Goal: Transaction & Acquisition: Purchase product/service

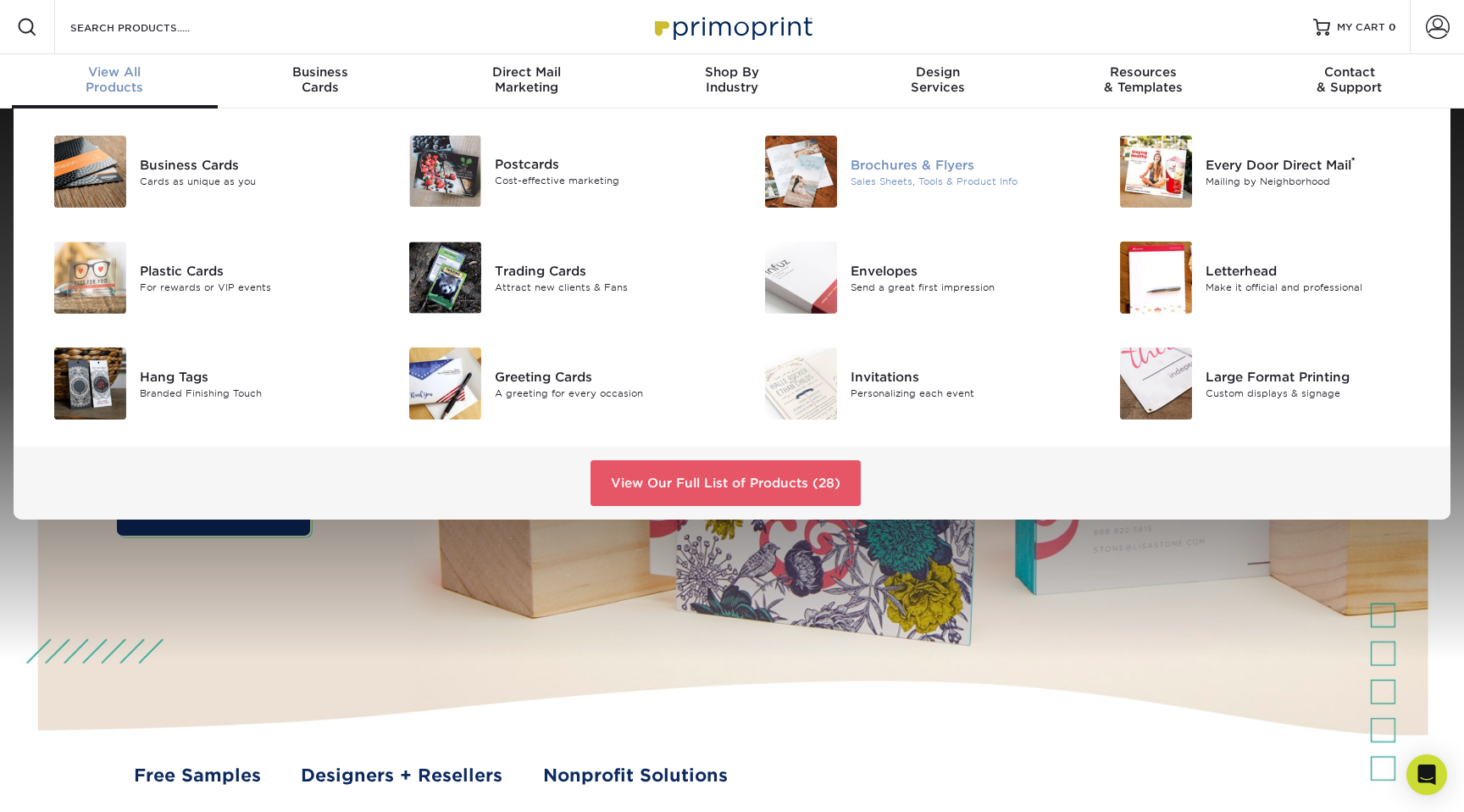
click at [752, 155] on div at bounding box center [792, 171] width 119 height 72
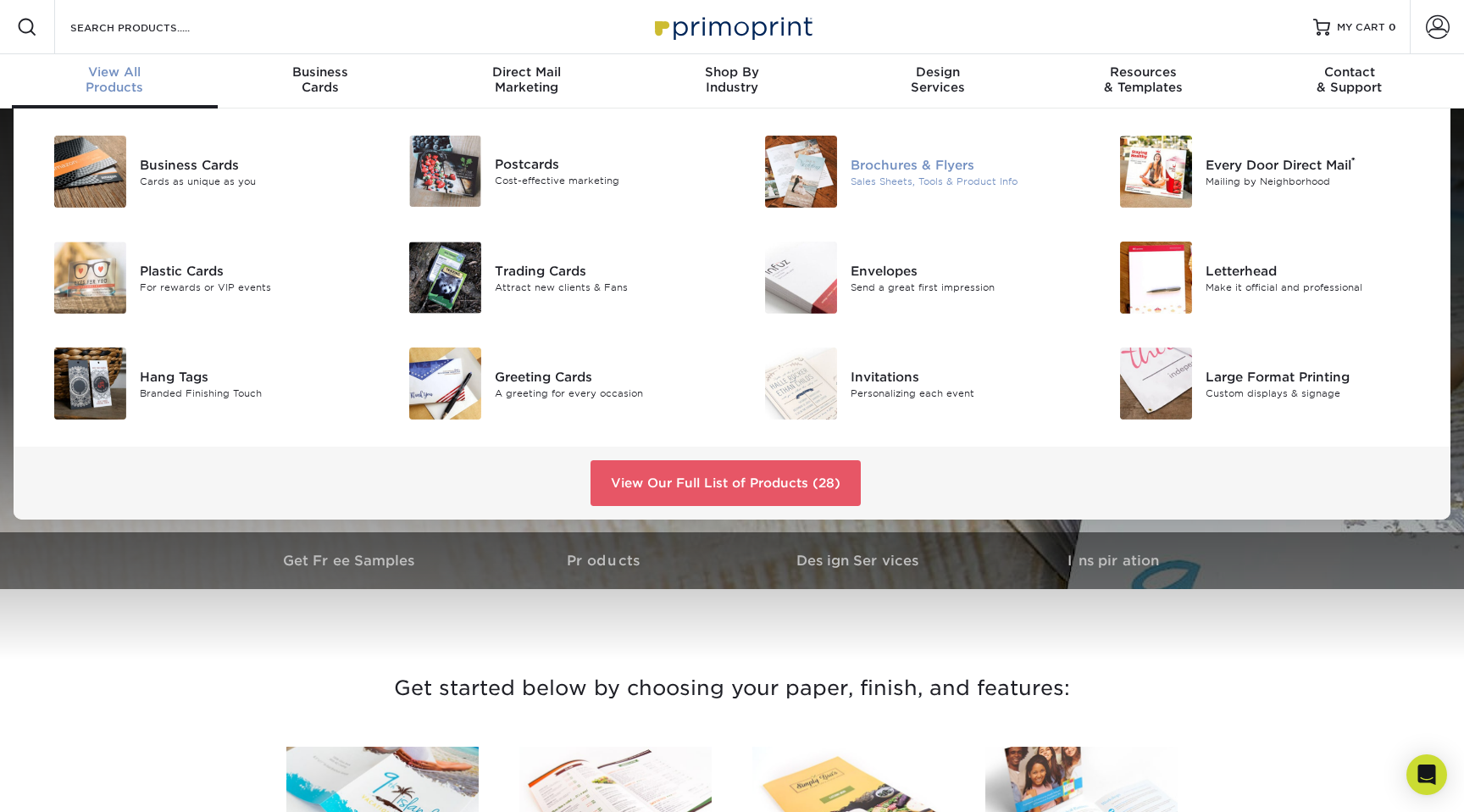
click at [804, 160] on img at bounding box center [801, 171] width 72 height 72
click at [836, 152] on img at bounding box center [801, 171] width 72 height 72
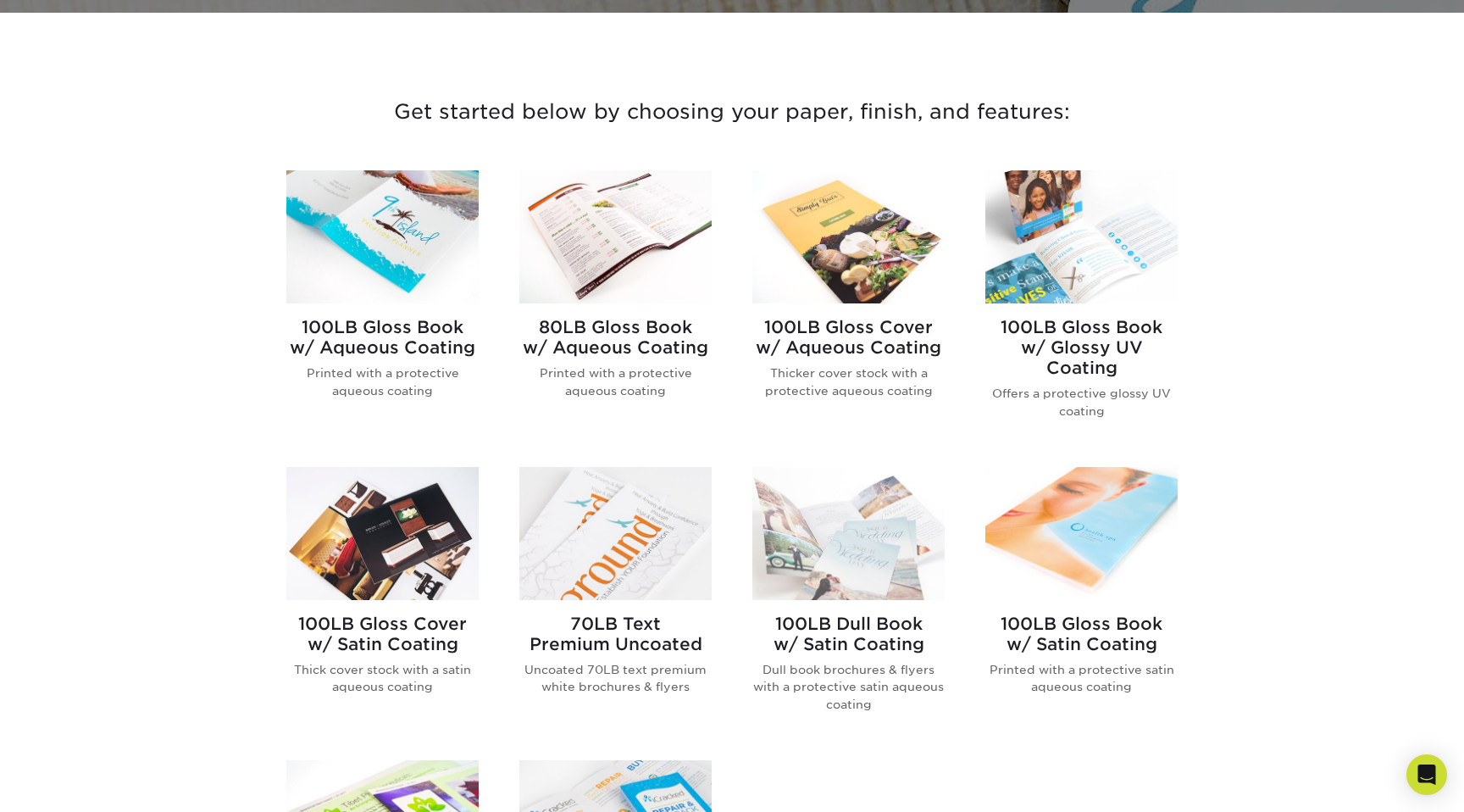
scroll to position [574, 0]
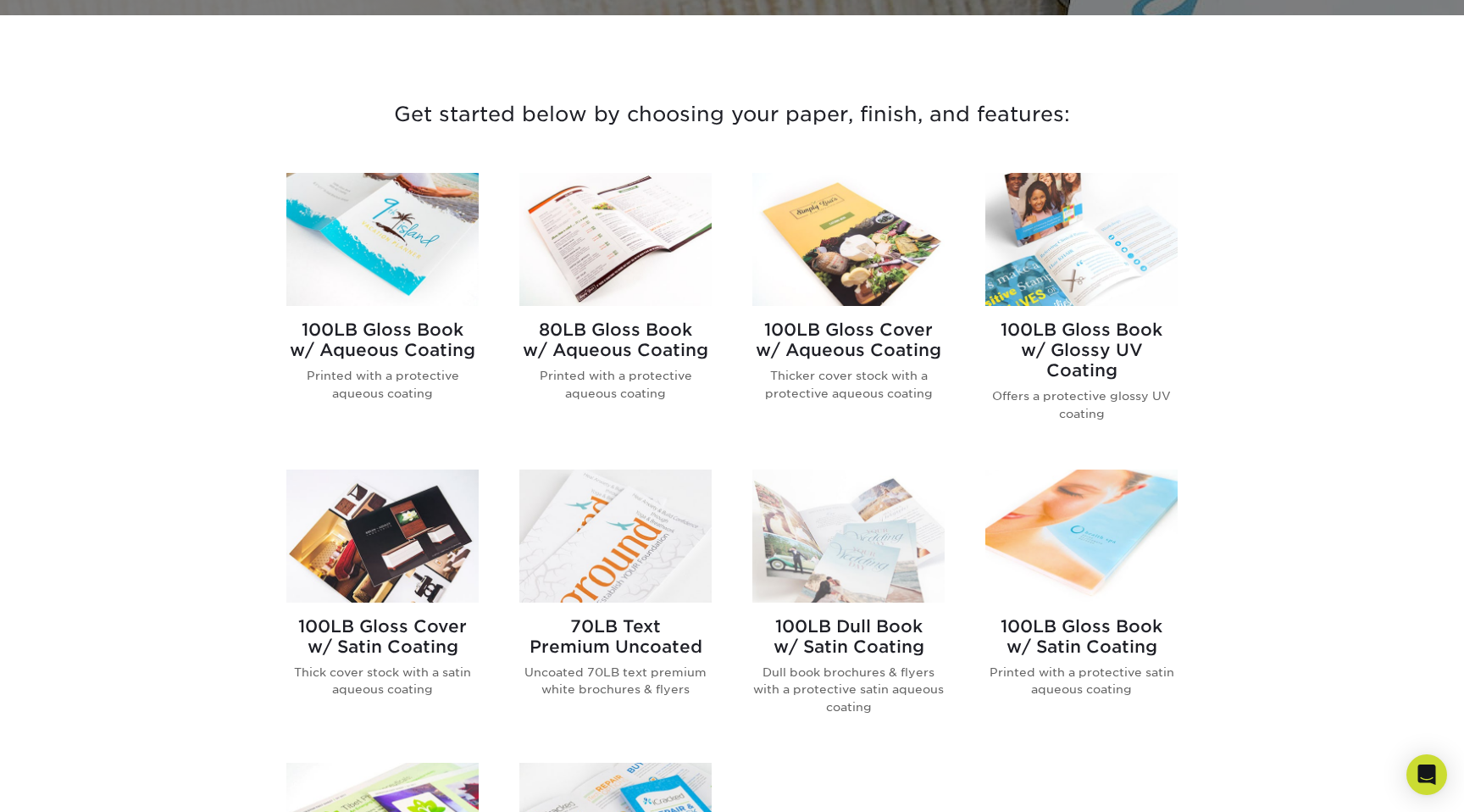
click at [379, 263] on img at bounding box center [382, 239] width 192 height 133
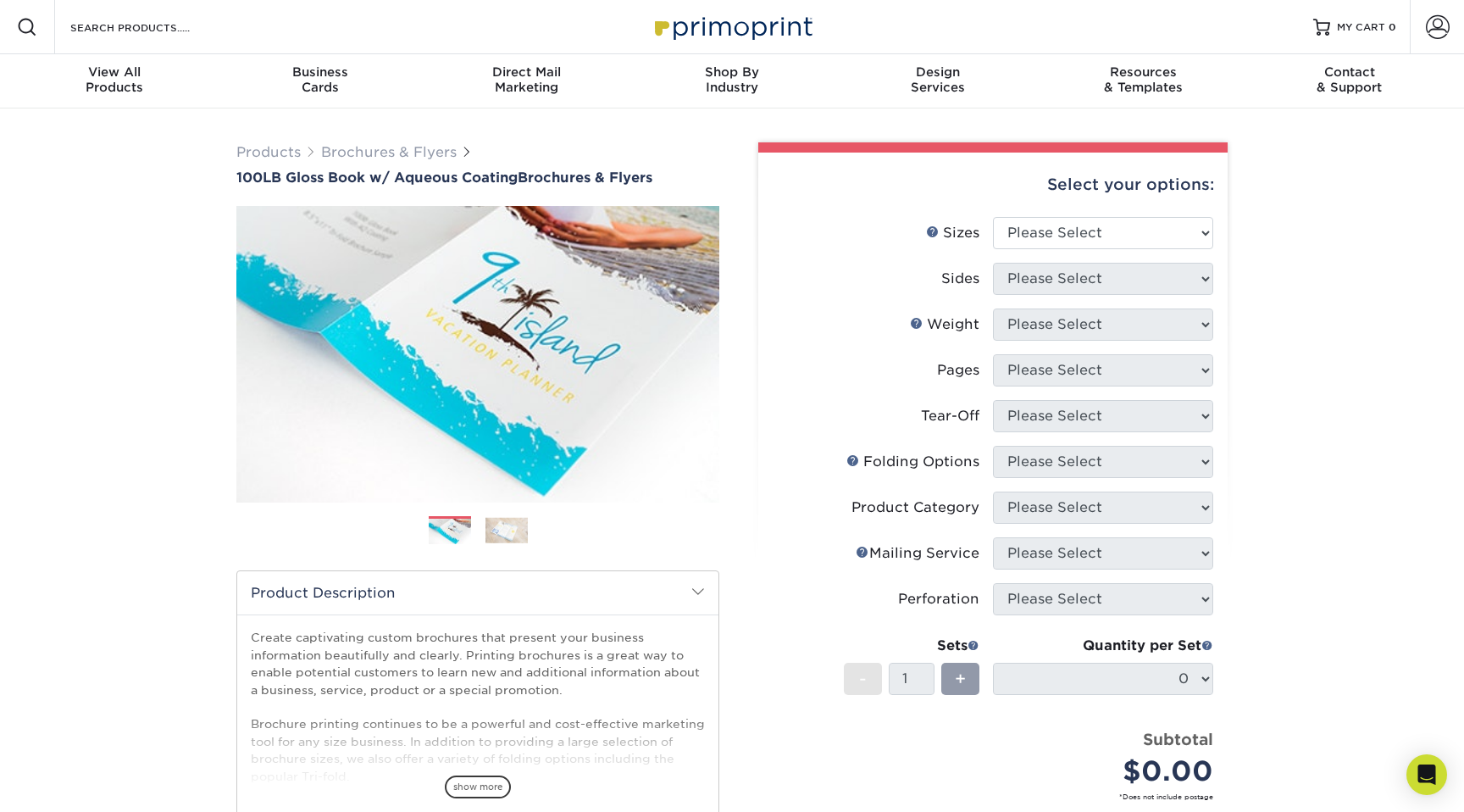
click at [1039, 215] on div "Select your options:" at bounding box center [993, 184] width 442 height 65
click at [1039, 228] on select "Please Select 3.5" x 8.5" 3.5" x 11" 3.67" x 8.5" 4" x 6" 4" x 8.5" 4" x 9" 4" …" at bounding box center [1103, 233] width 221 height 32
select select "8.50x11.00"
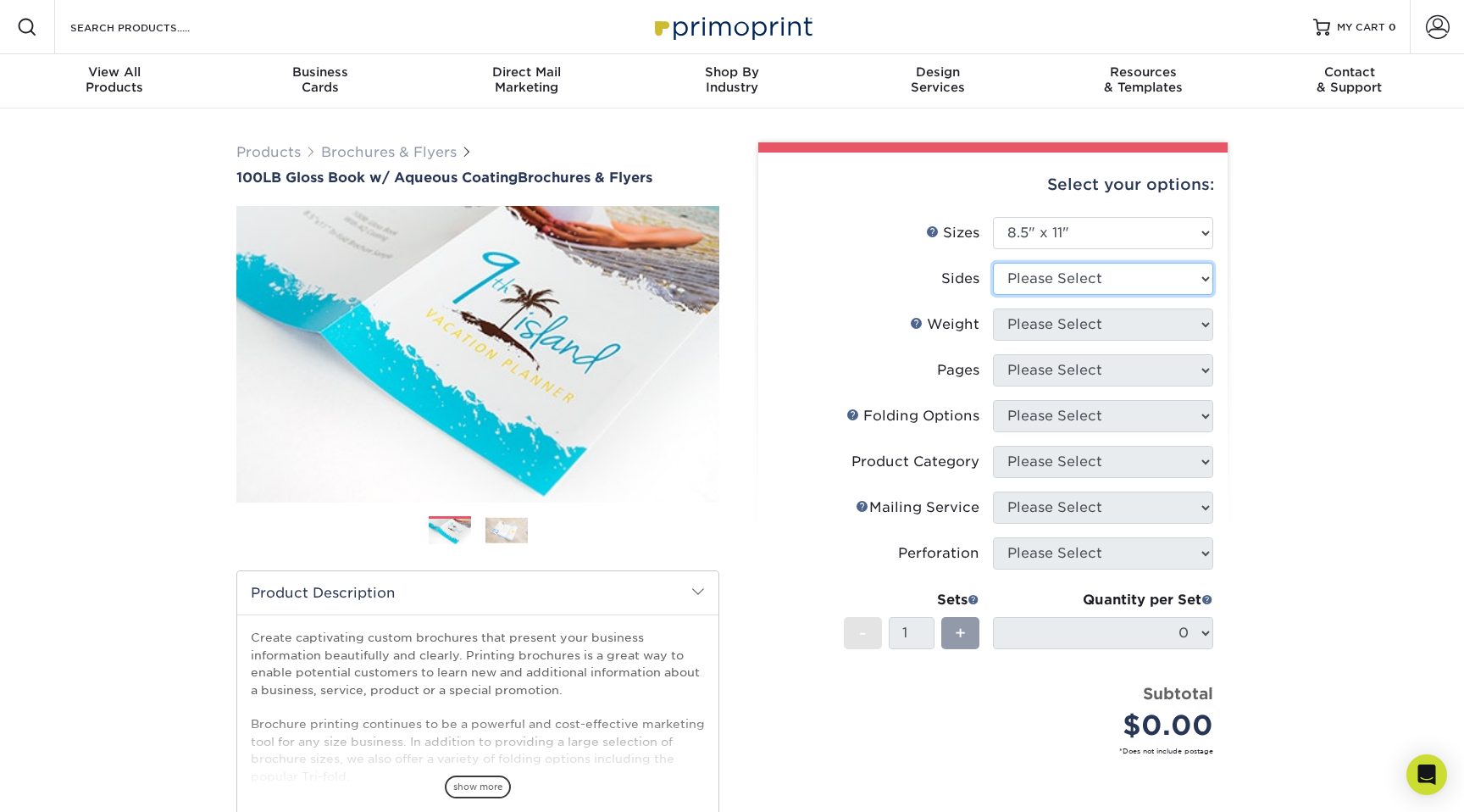
click at [1029, 275] on select "Please Select Print Both Sides Print Front Only" at bounding box center [1103, 279] width 221 height 32
select select "13abbda7-1d64-4f25-8bb2-c179b224825d"
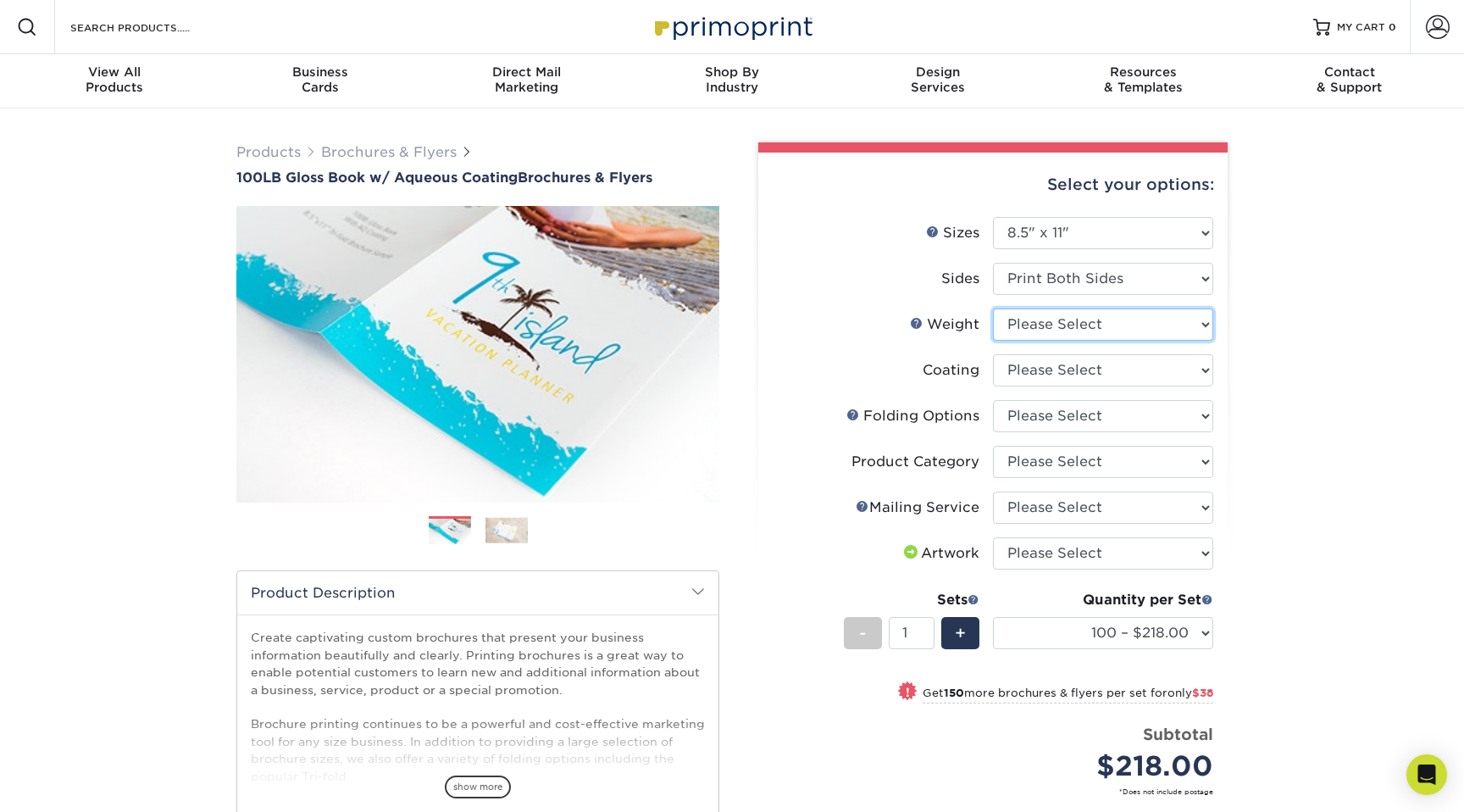
click at [1031, 316] on select "Please Select 100LB" at bounding box center [1103, 324] width 221 height 32
select select "100LB"
click at [1043, 360] on select at bounding box center [1103, 370] width 221 height 32
select select "d41dab50-ff65-4f4f-bb17-2afe4d36ae33"
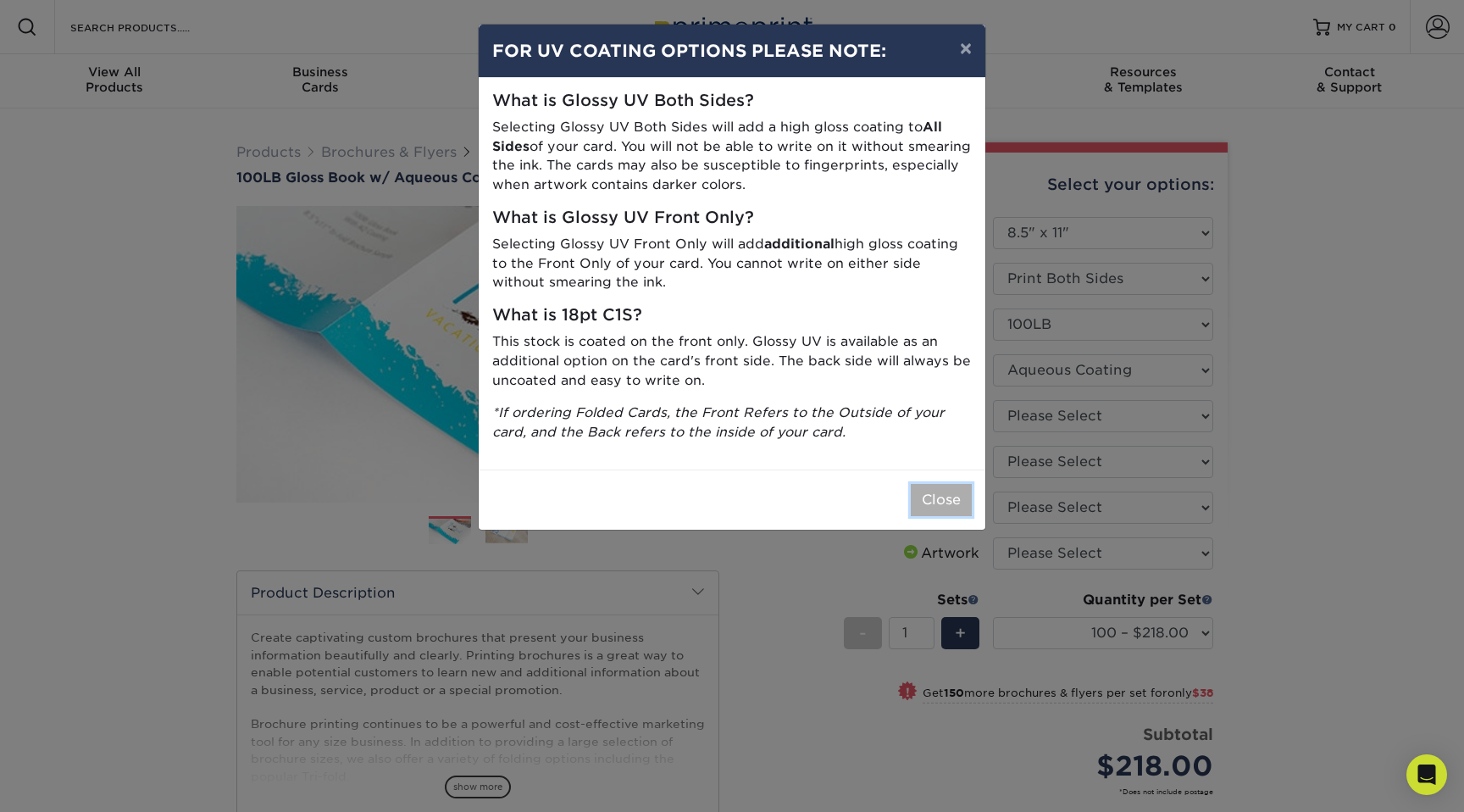
click at [938, 503] on button "Close" at bounding box center [941, 499] width 61 height 32
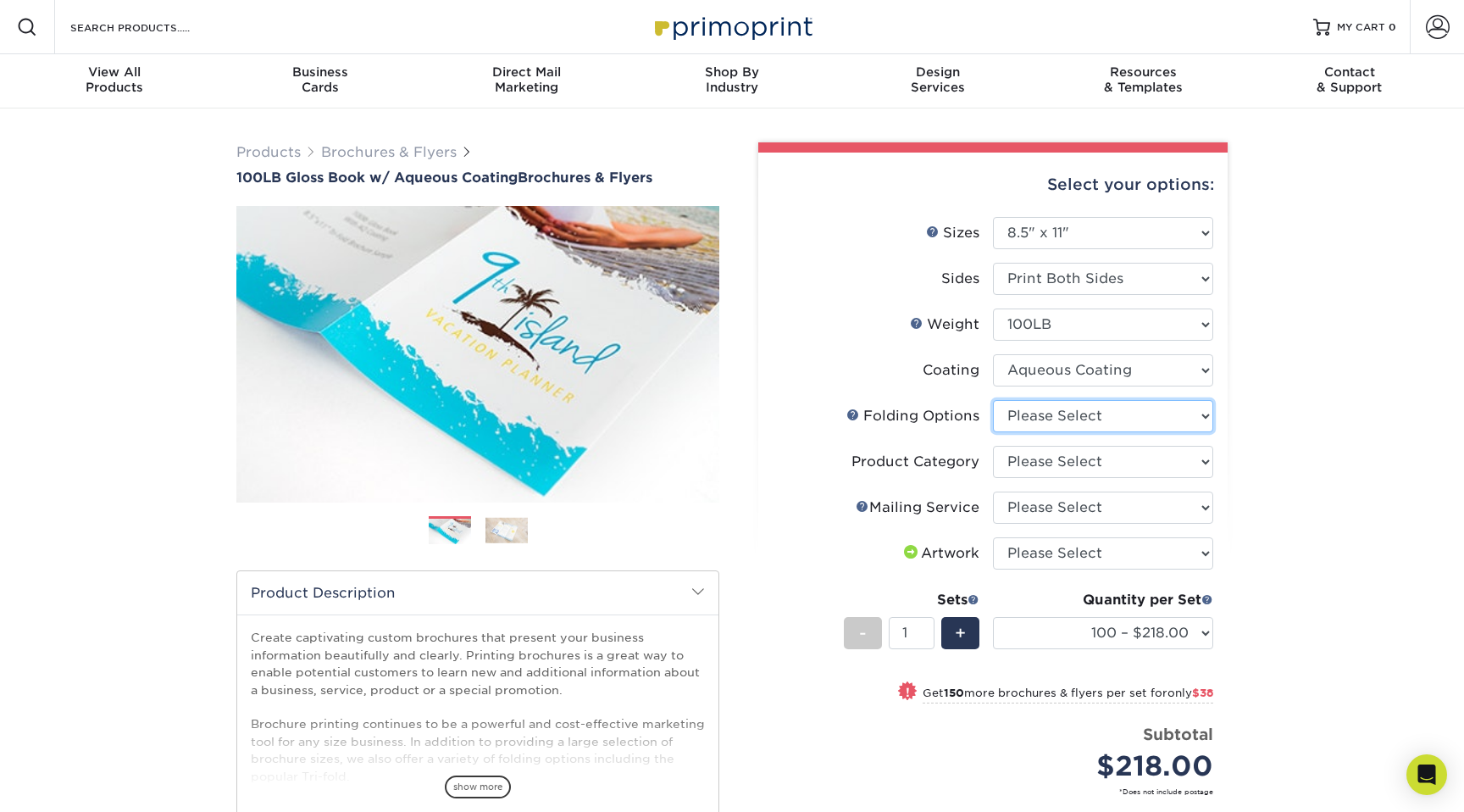
click at [1031, 410] on select "Please Select FLAT - No Folding Accordion Fold Half-Fold (Vertical) Half-Fold (…" at bounding box center [1103, 416] width 221 height 32
select select "9b1d5825-34d1-4721-9874-ed79abb003d7"
click at [1042, 461] on select "Please Select Flyers and Brochures" at bounding box center [1103, 461] width 221 height 32
select select "1a668080-6b7c-4174-b399-2c3833b27ef4"
click at [1047, 510] on select "Please Select No Direct Mailing Service No, I will mail/stamp/imprint Direct Ma…" at bounding box center [1103, 507] width 221 height 32
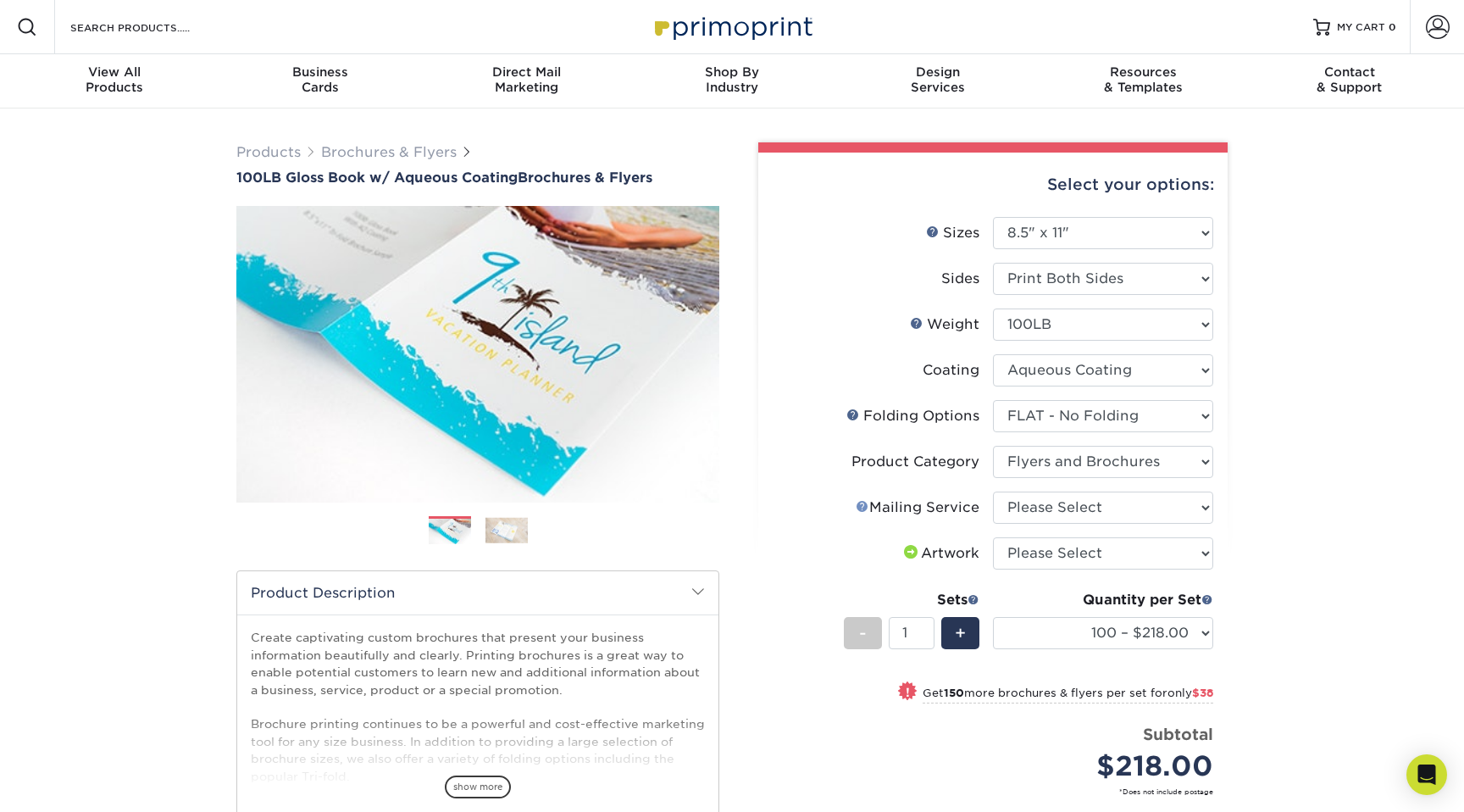
click at [864, 503] on link "Mailing Service Help" at bounding box center [862, 506] width 13 height 13
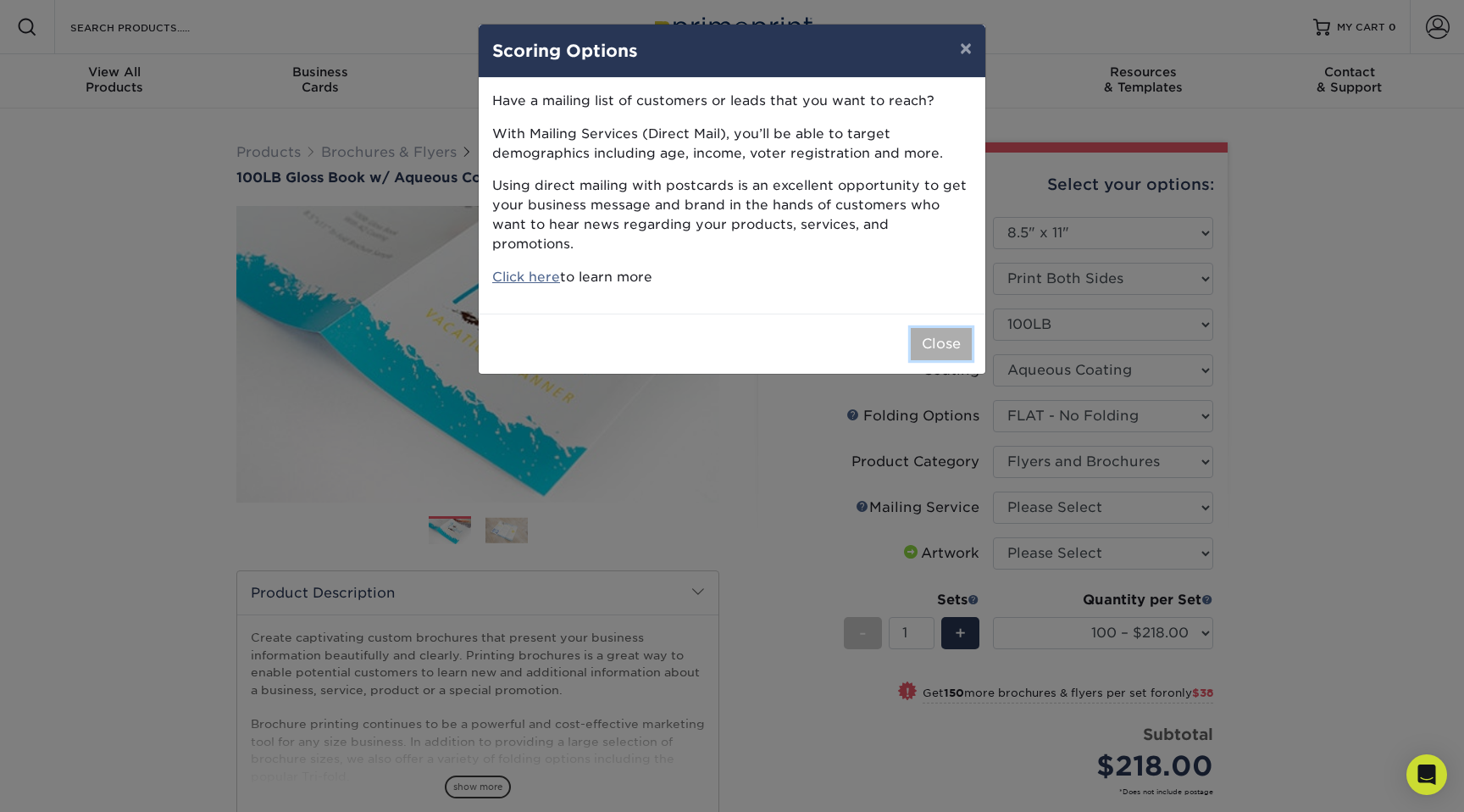
click at [934, 328] on button "Close" at bounding box center [941, 344] width 61 height 32
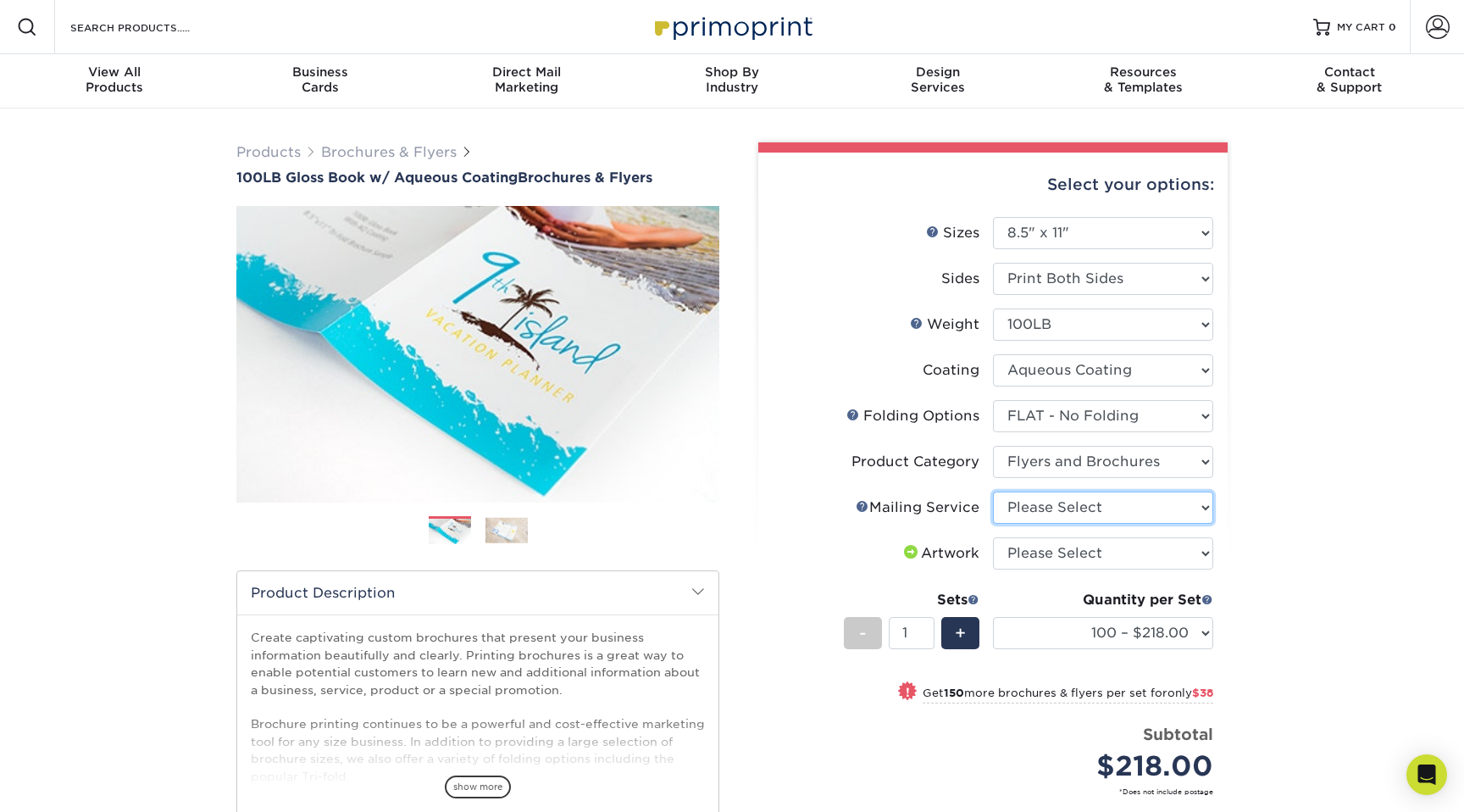
click at [1064, 505] on select "Please Select No Direct Mailing Service No, I will mail/stamp/imprint Direct Ma…" at bounding box center [1103, 507] width 221 height 32
select select "3e5e9bdd-d78a-4c28-a41d-fe1407925ca6"
click at [1069, 546] on select "Please Select I will upload files I need a design - $175" at bounding box center [1103, 553] width 221 height 32
select select "upload"
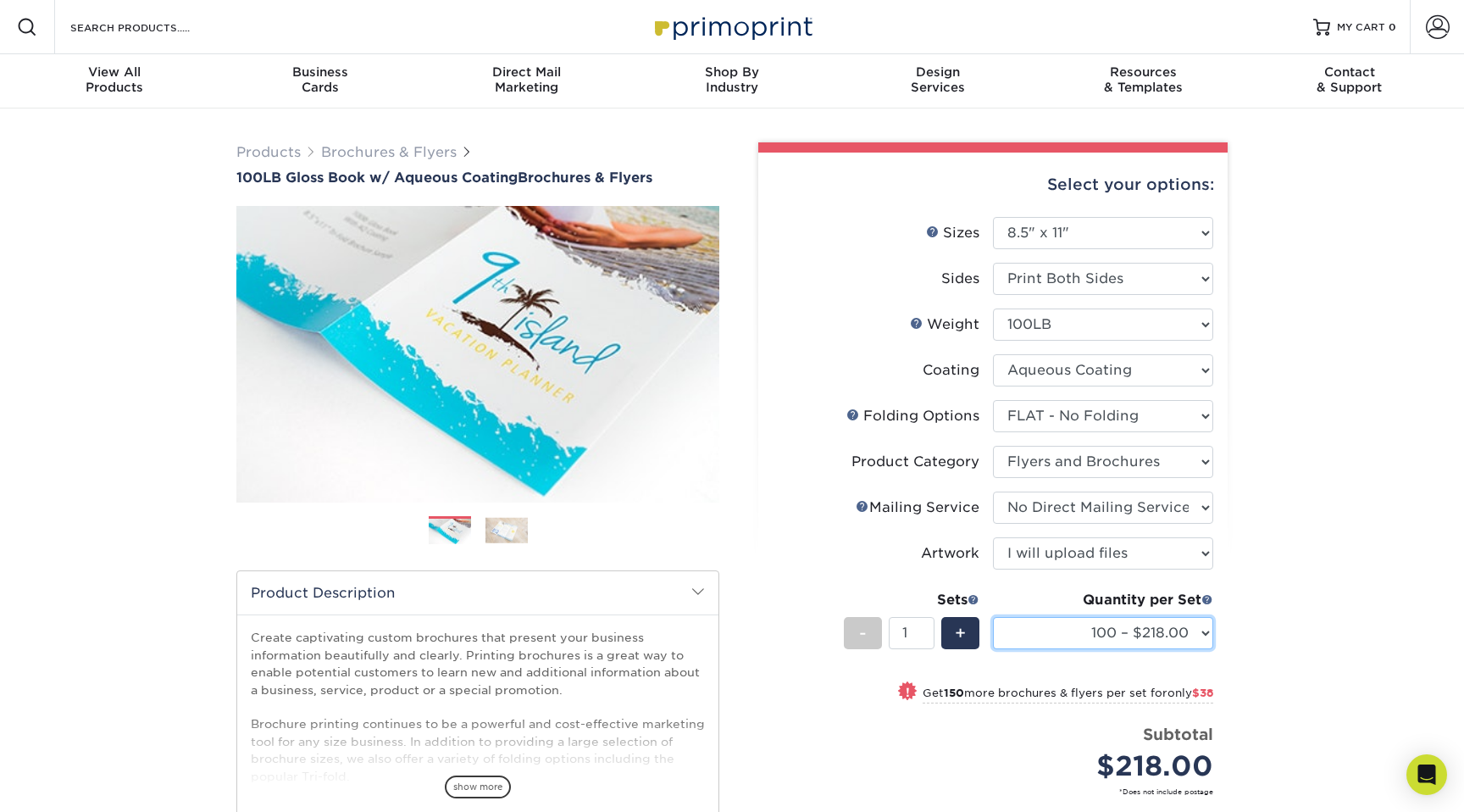
click at [1082, 630] on select "100 – $218.00 250 – $256.00 500 – $269.00 1000 – $304.00 2000 – $387.00 2500 – …" at bounding box center [1103, 633] width 221 height 32
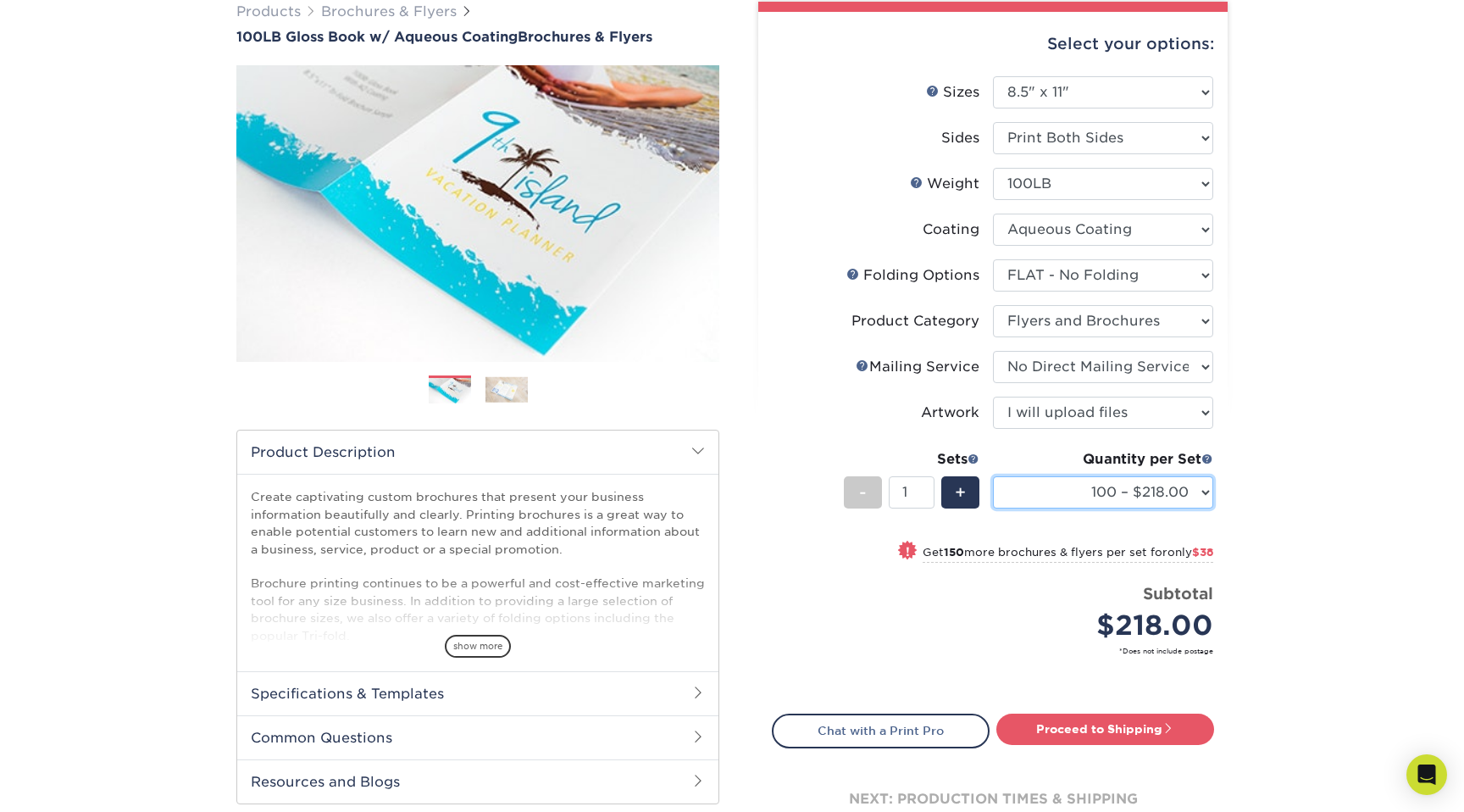
scroll to position [142, 0]
